Goal: Information Seeking & Learning: Check status

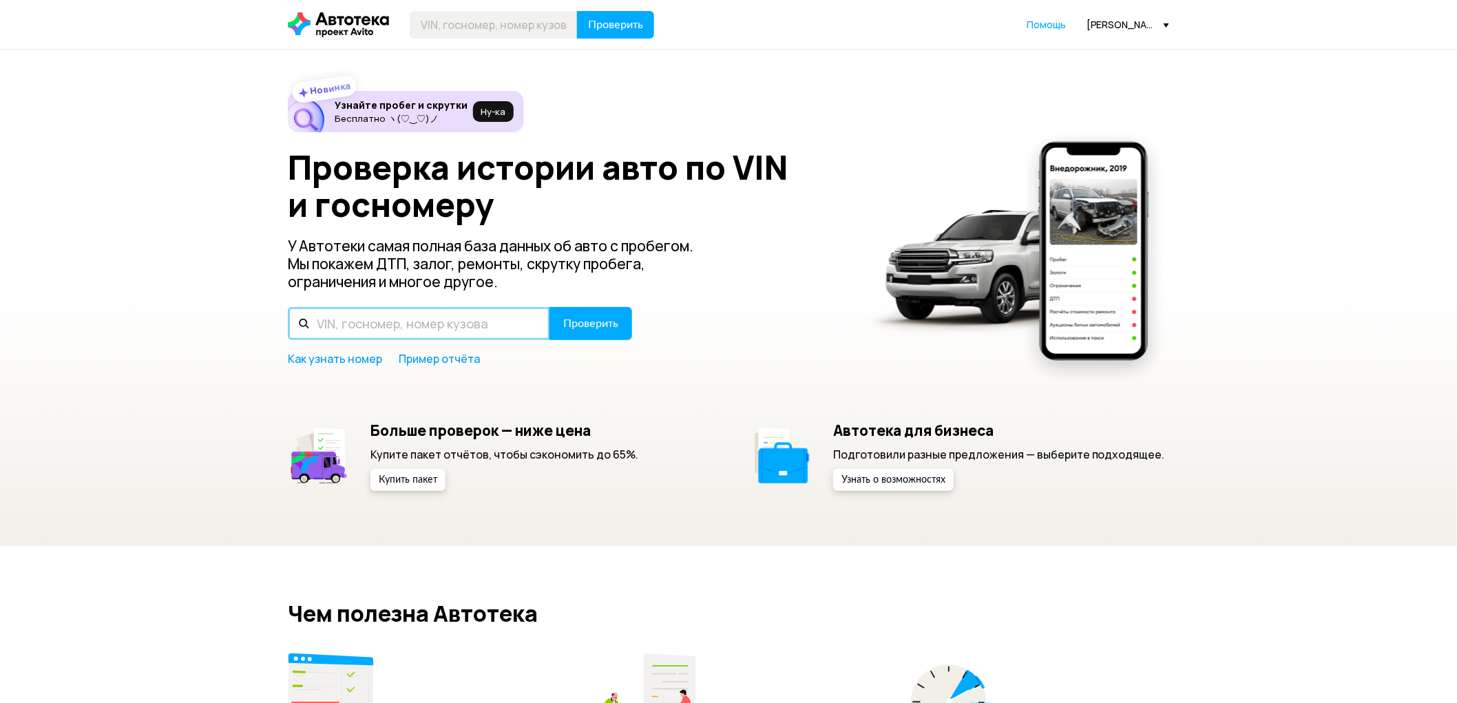
click at [483, 329] on input "text" at bounding box center [419, 323] width 262 height 33
paste input "[VEHICLE_IDENTIFICATION_NUMBER]"
type input "[VEHICLE_IDENTIFICATION_NUMBER]"
click at [607, 325] on span "Проверить" at bounding box center [590, 323] width 55 height 11
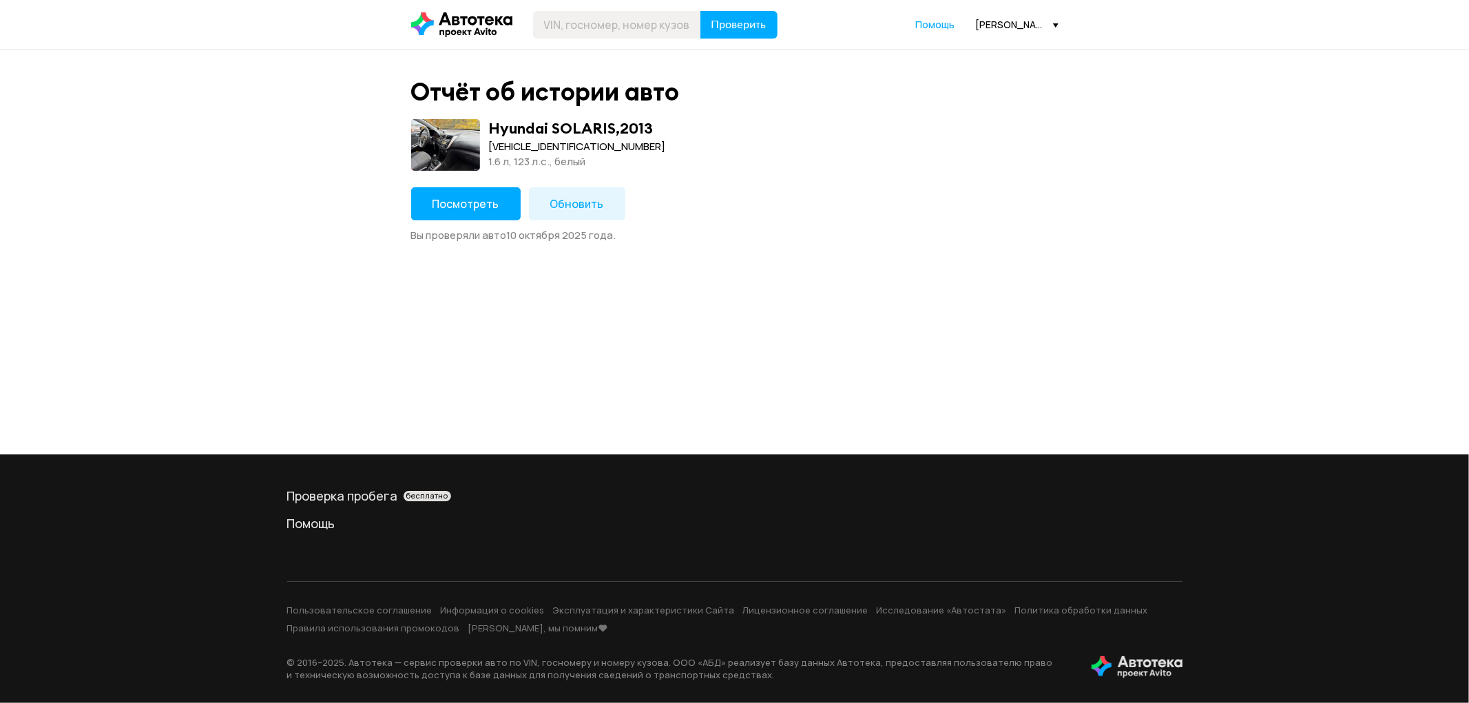
click at [466, 198] on span "Посмотреть" at bounding box center [466, 203] width 67 height 15
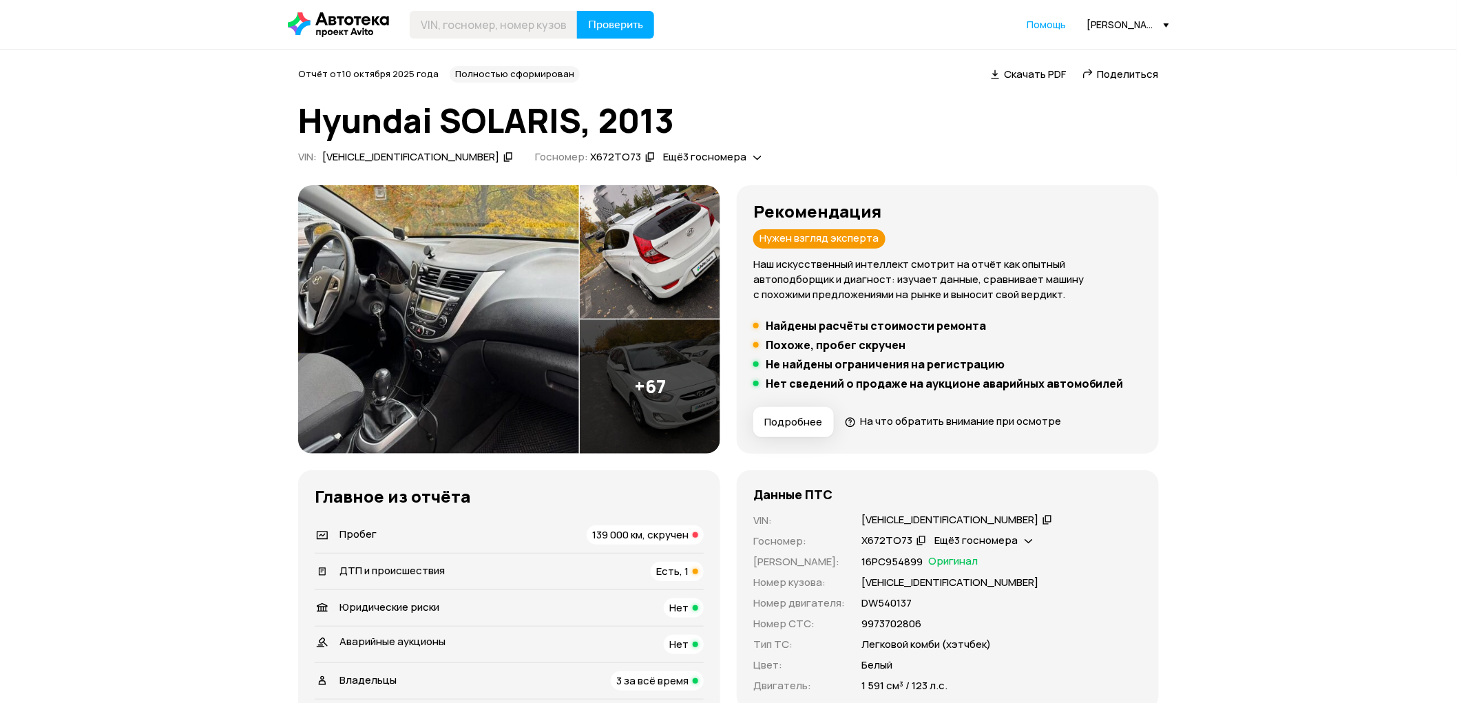
click at [1137, 74] on span "Поделиться" at bounding box center [1128, 74] width 61 height 14
click at [928, 514] on div "[VEHICLE_IDENTIFICATION_NUMBER]" at bounding box center [950, 520] width 177 height 14
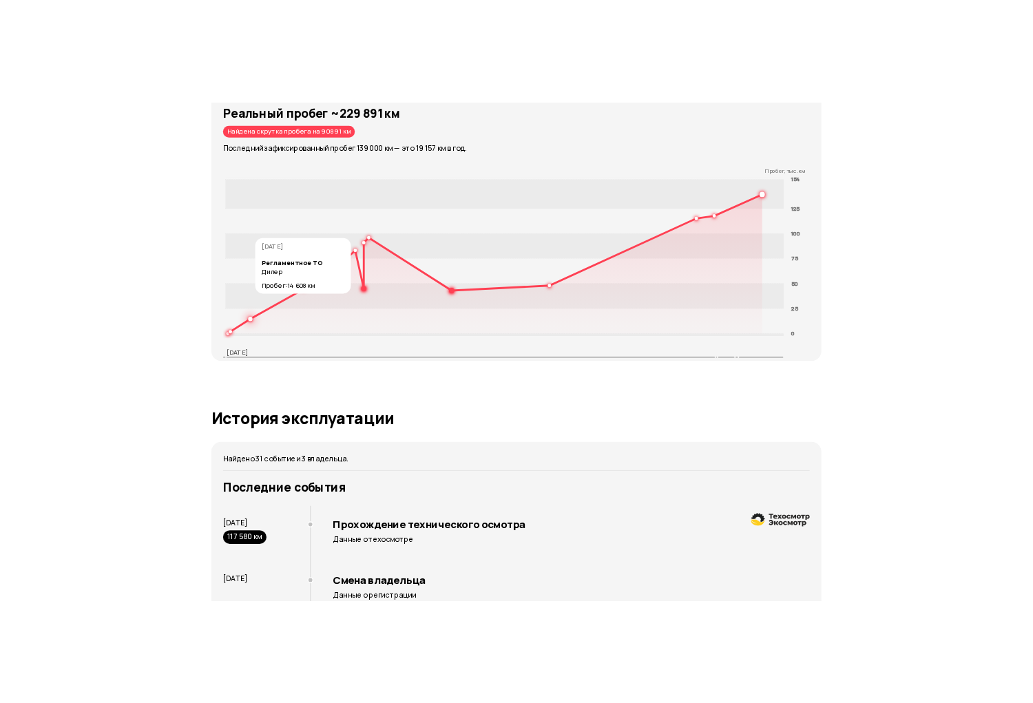
scroll to position [2066, 0]
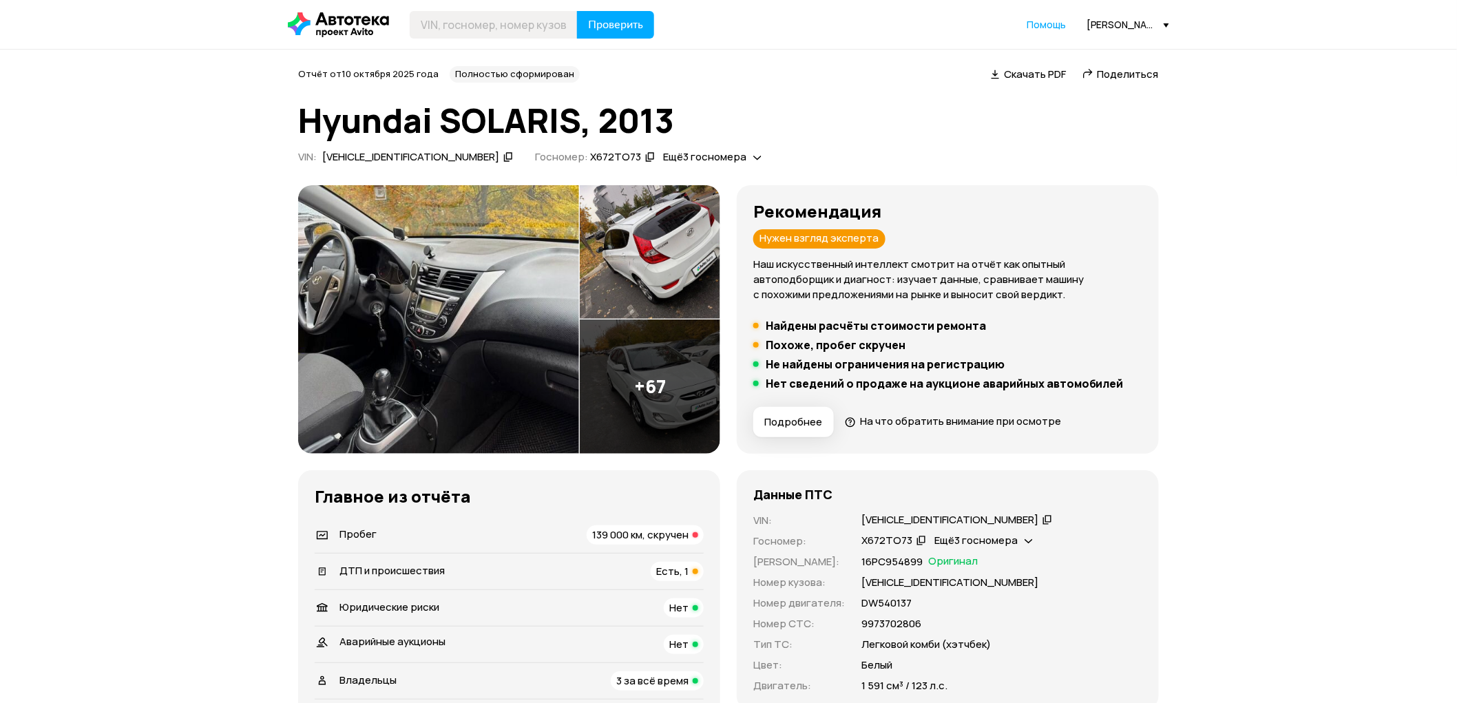
click at [442, 353] on img at bounding box center [438, 319] width 281 height 269
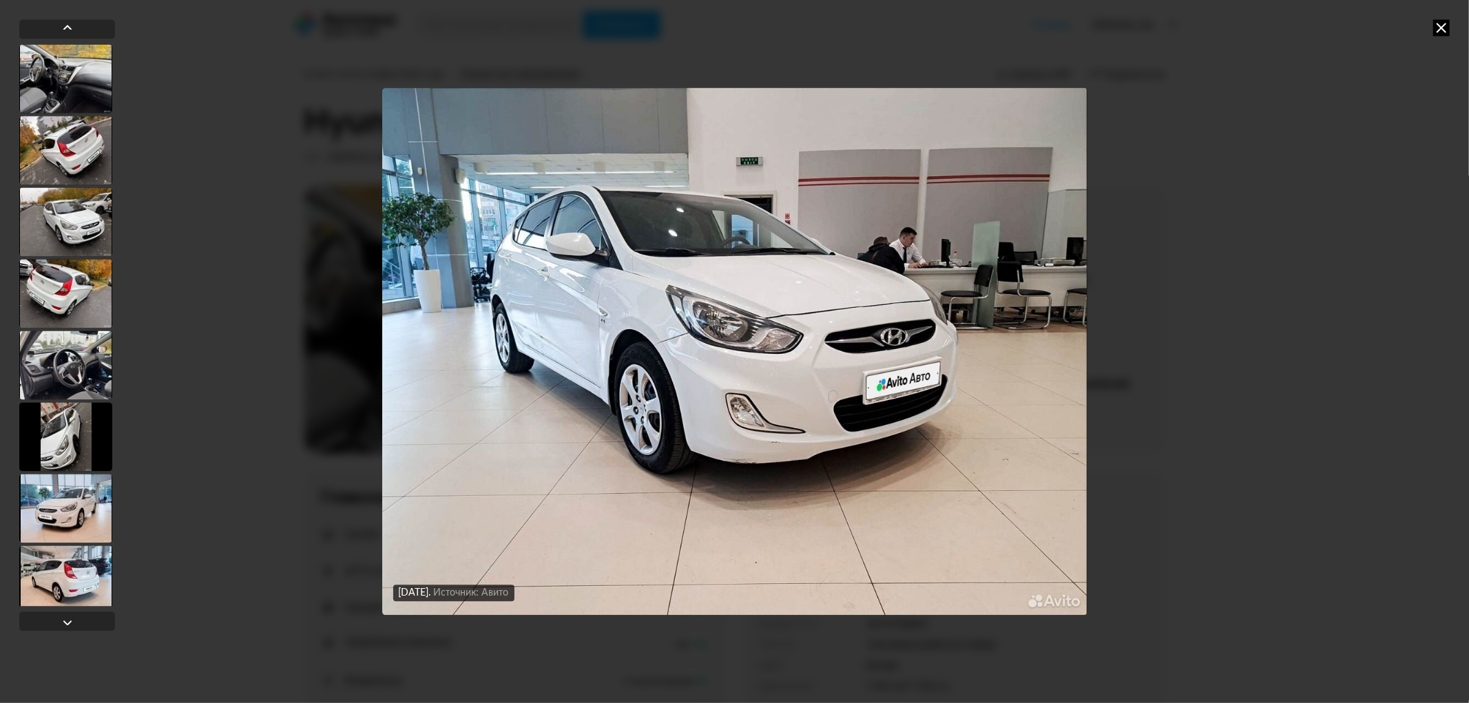
click at [1442, 22] on icon at bounding box center [1441, 27] width 17 height 17
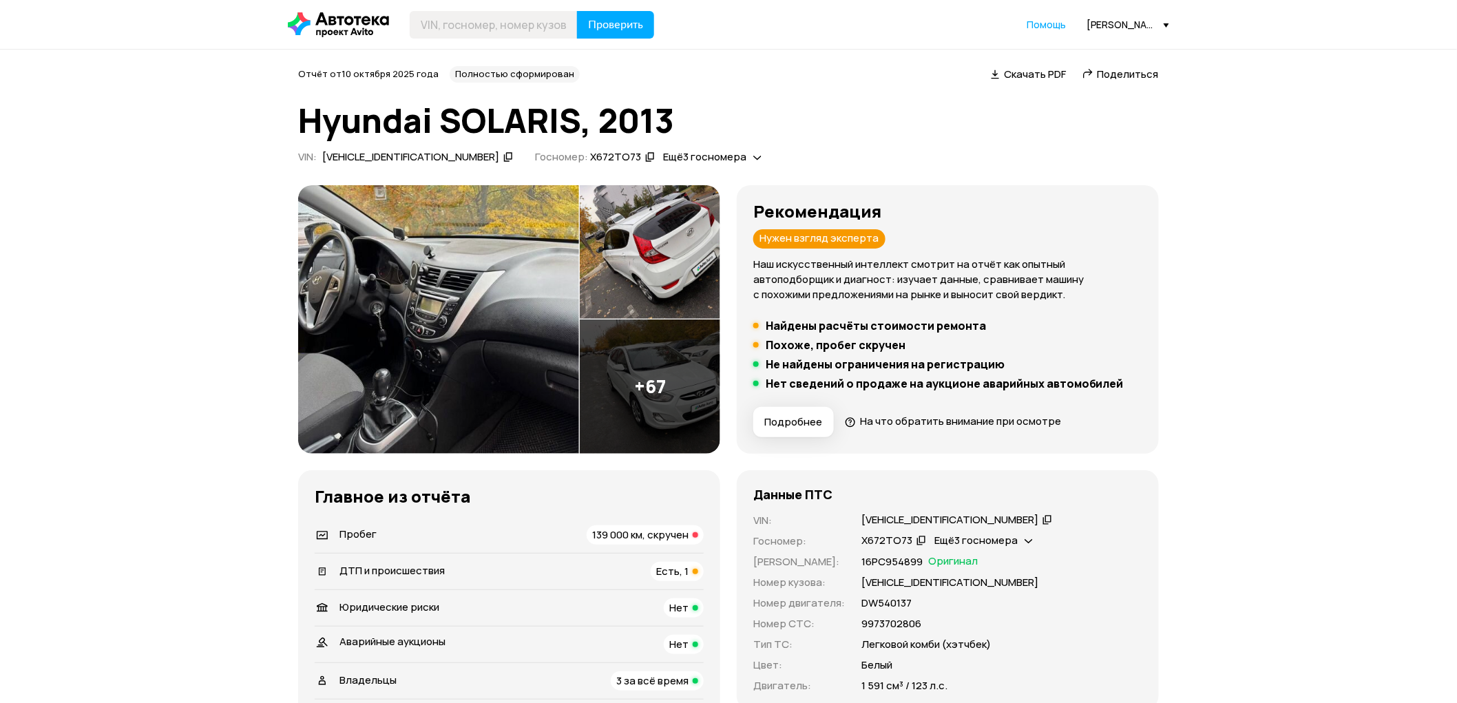
click at [444, 331] on img at bounding box center [438, 319] width 281 height 269
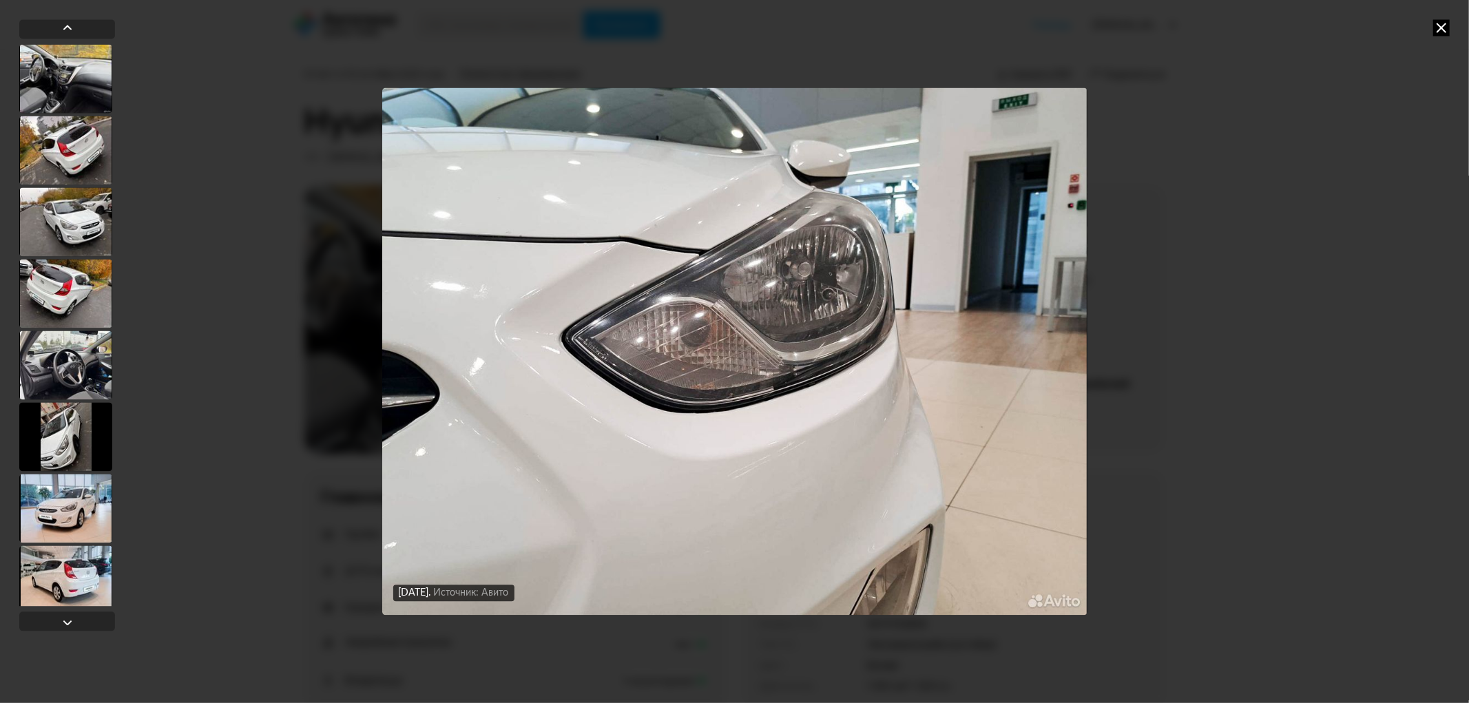
click at [1439, 25] on icon at bounding box center [1441, 27] width 17 height 17
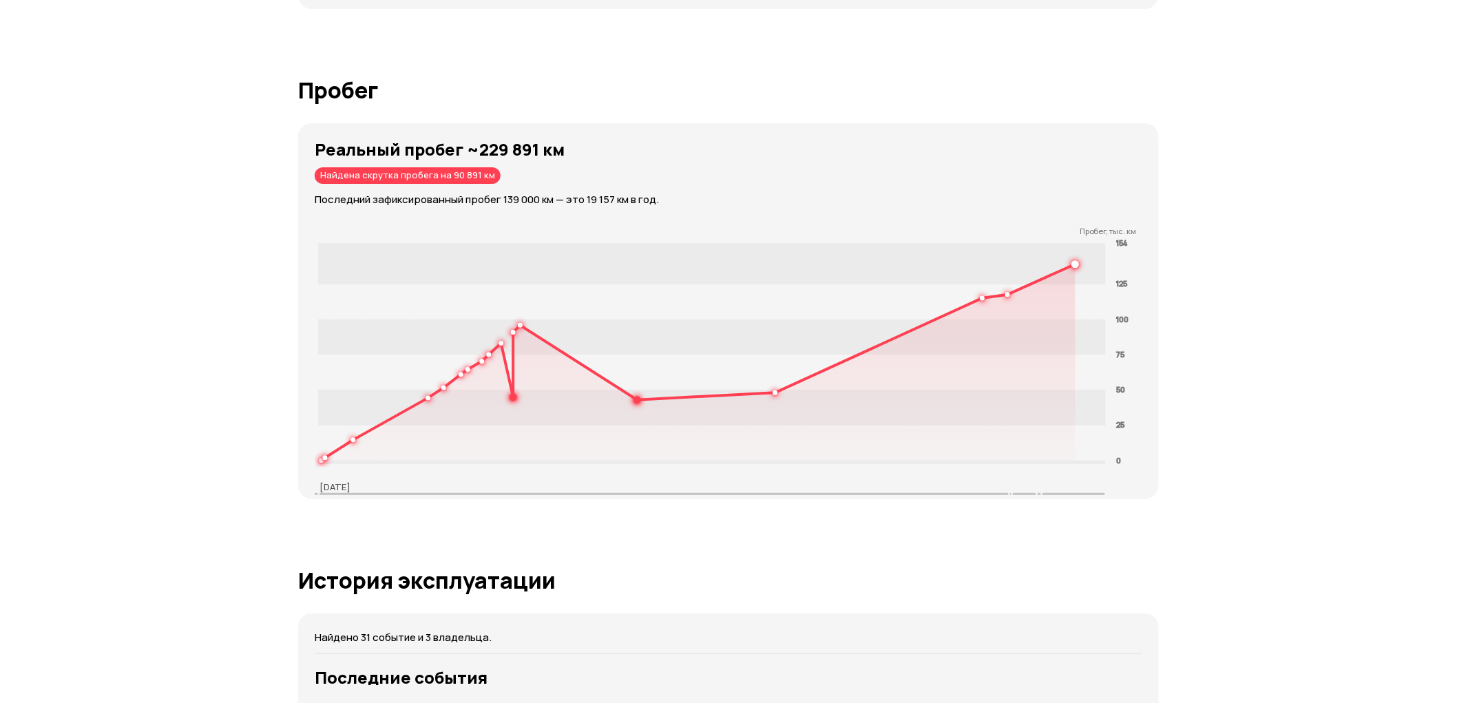
scroll to position [2066, 0]
